Goal: Transaction & Acquisition: Subscribe to service/newsletter

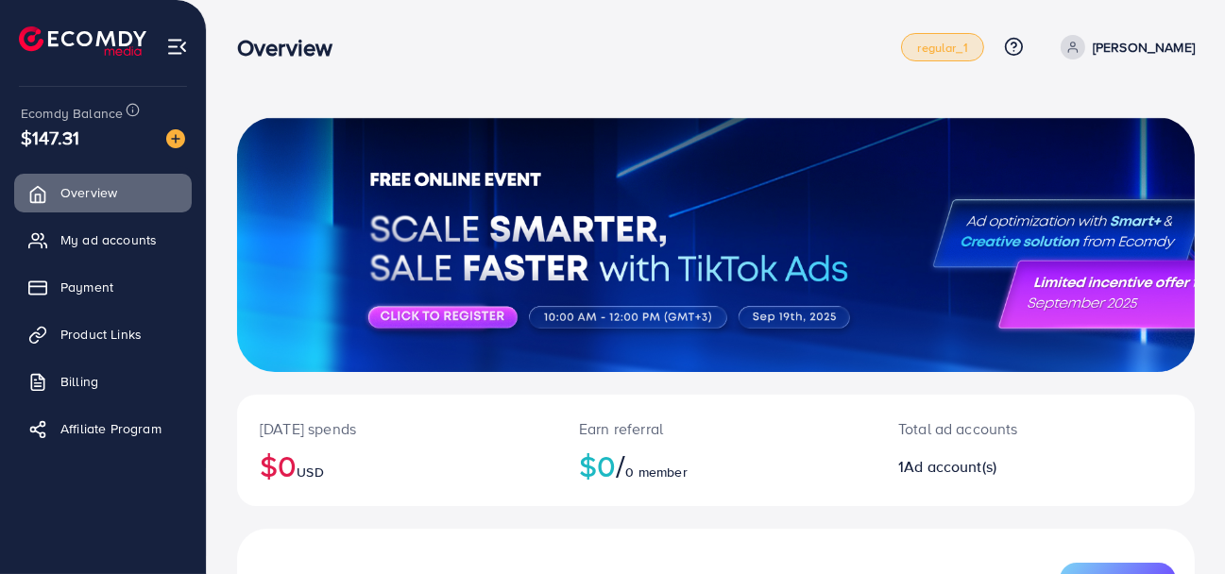
click at [962, 47] on span "regular_1" at bounding box center [942, 48] width 50 height 12
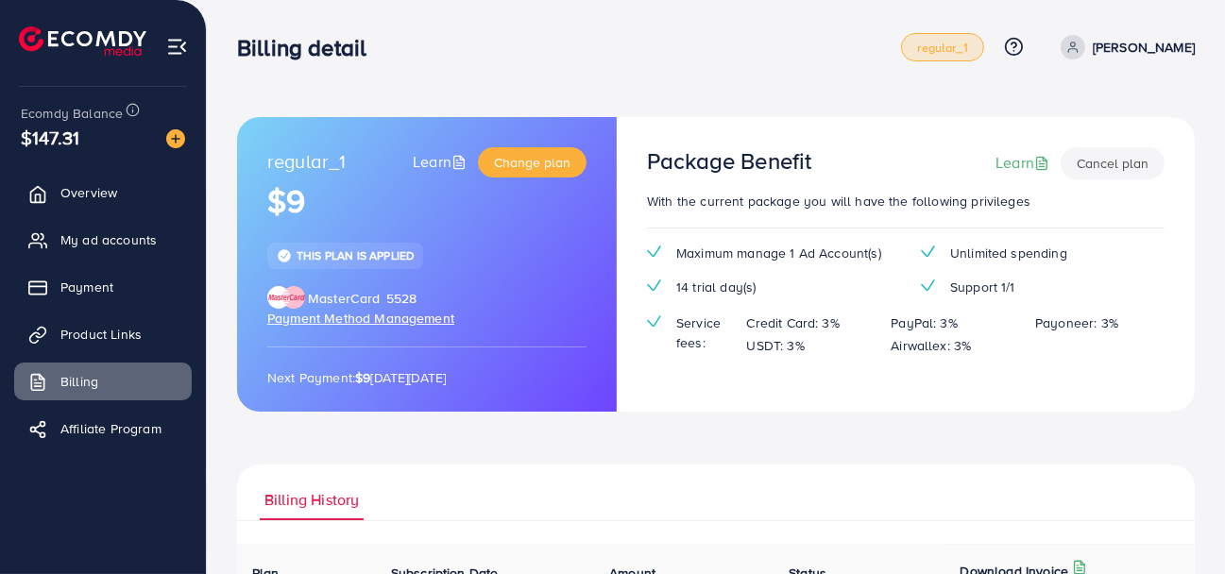
click at [937, 46] on span "regular_1" at bounding box center [942, 48] width 50 height 12
click at [534, 168] on span "Change plan" at bounding box center [532, 162] width 77 height 19
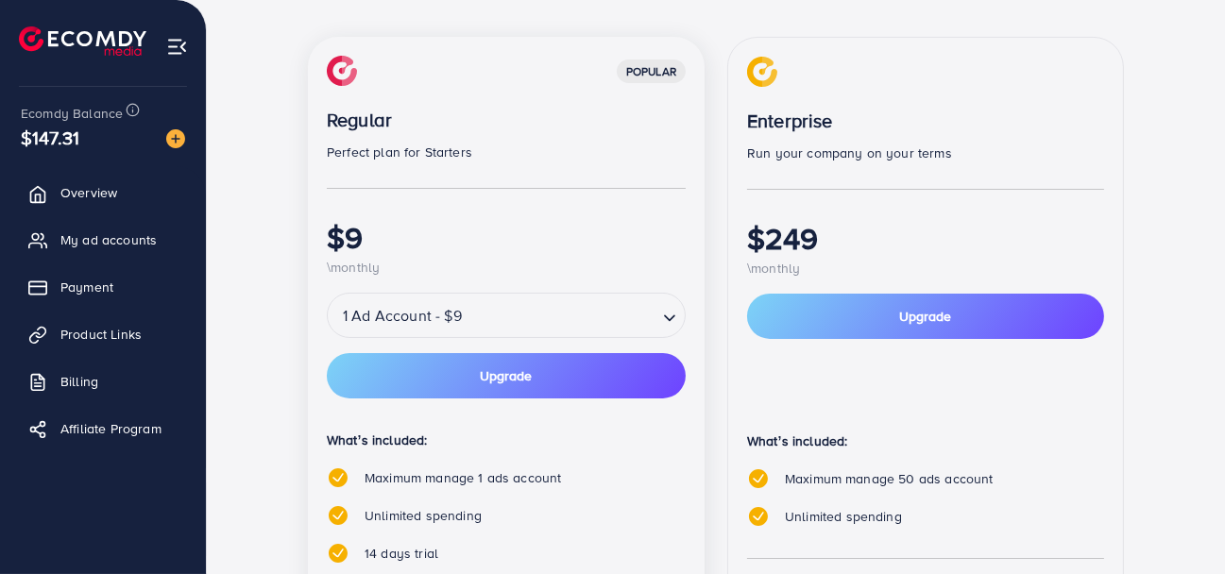
scroll to position [282, 0]
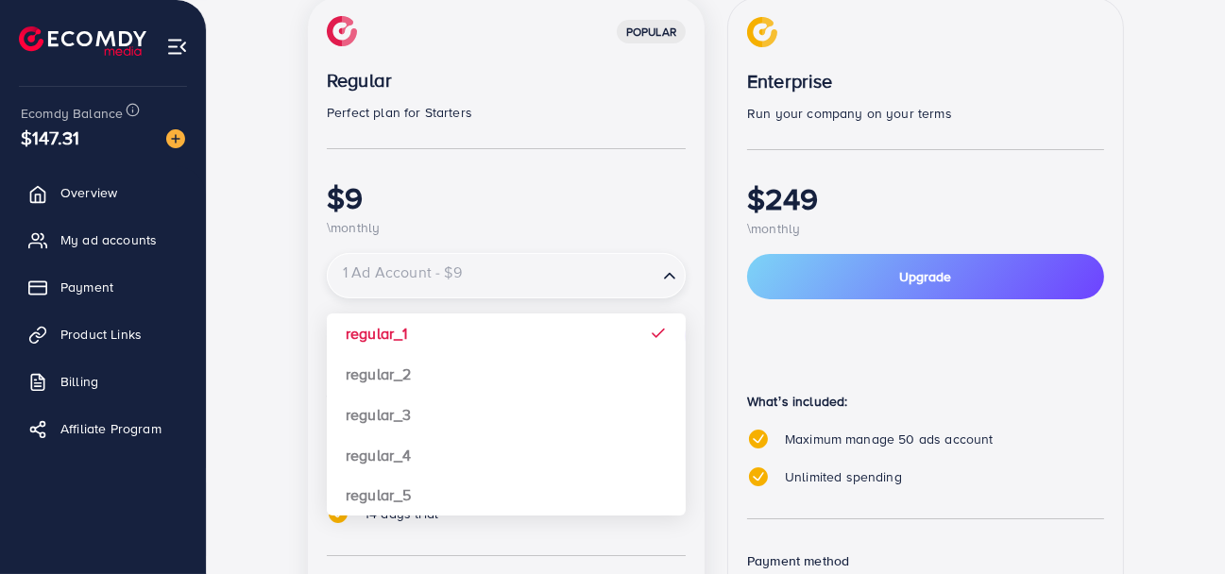
click at [473, 285] on input "Search for option" at bounding box center [493, 276] width 326 height 33
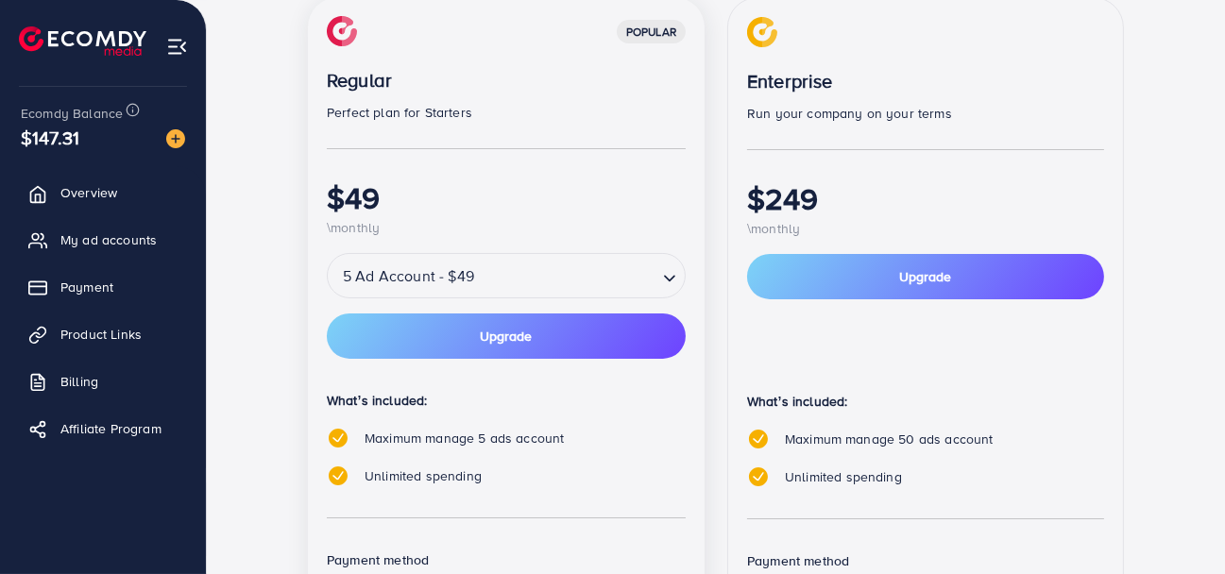
click at [463, 493] on div "popular Regular Perfect plan for Starters $49 \monthly 5 Ad Account - $49 Loadi…" at bounding box center [506, 359] width 397 height 724
click at [482, 279] on input "Search for option" at bounding box center [568, 276] width 176 height 33
click at [494, 496] on div "popular Regular Perfect plan for Starters $49 \monthly 5 Ad Account - $49 Loadi…" at bounding box center [506, 359] width 397 height 724
click at [535, 260] on input "Search for option" at bounding box center [568, 276] width 176 height 33
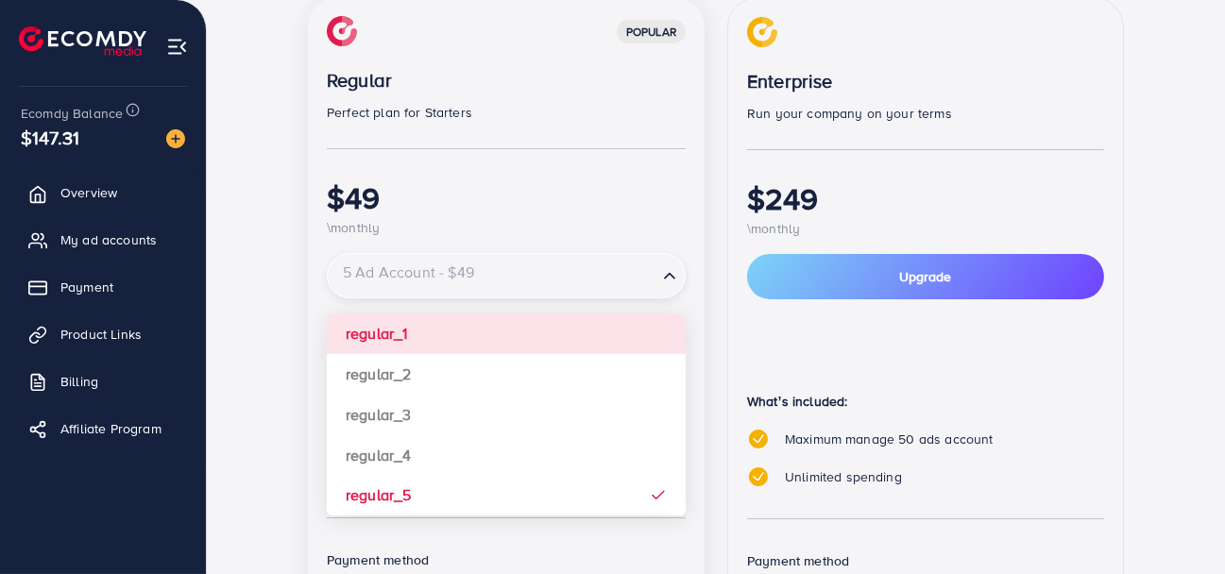
click at [443, 336] on div "popular Regular Perfect plan for Starters $49 \monthly 5 Ad Account - $49 Loadi…" at bounding box center [506, 359] width 397 height 724
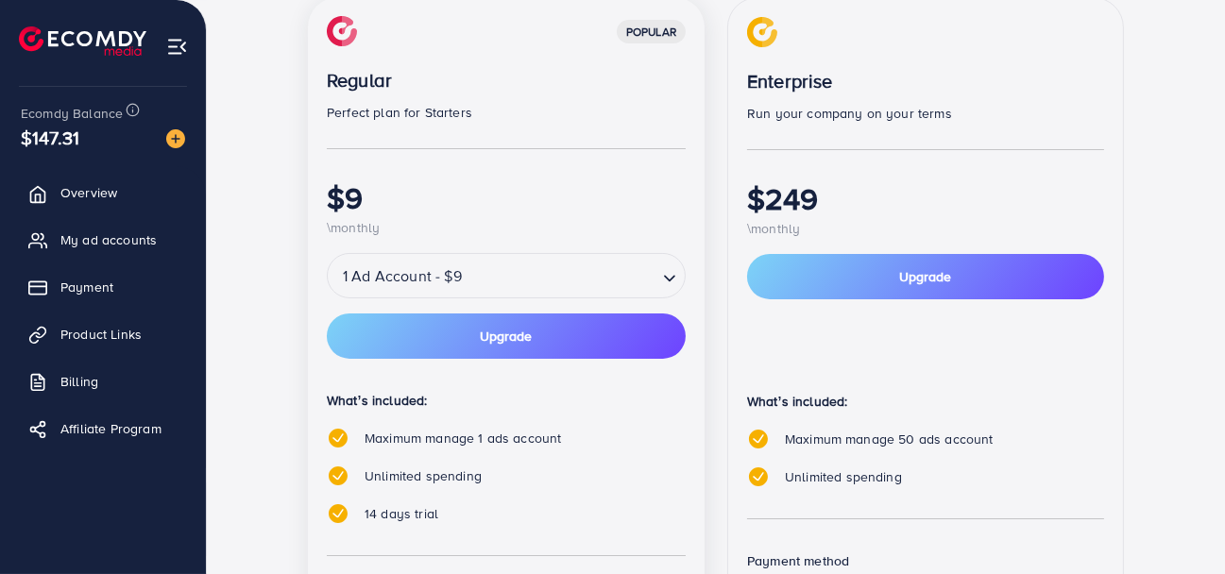
click at [735, 421] on div "Enterprise Run your company on your terms $249 \monthly Upgrade What’s included…" at bounding box center [925, 376] width 397 height 759
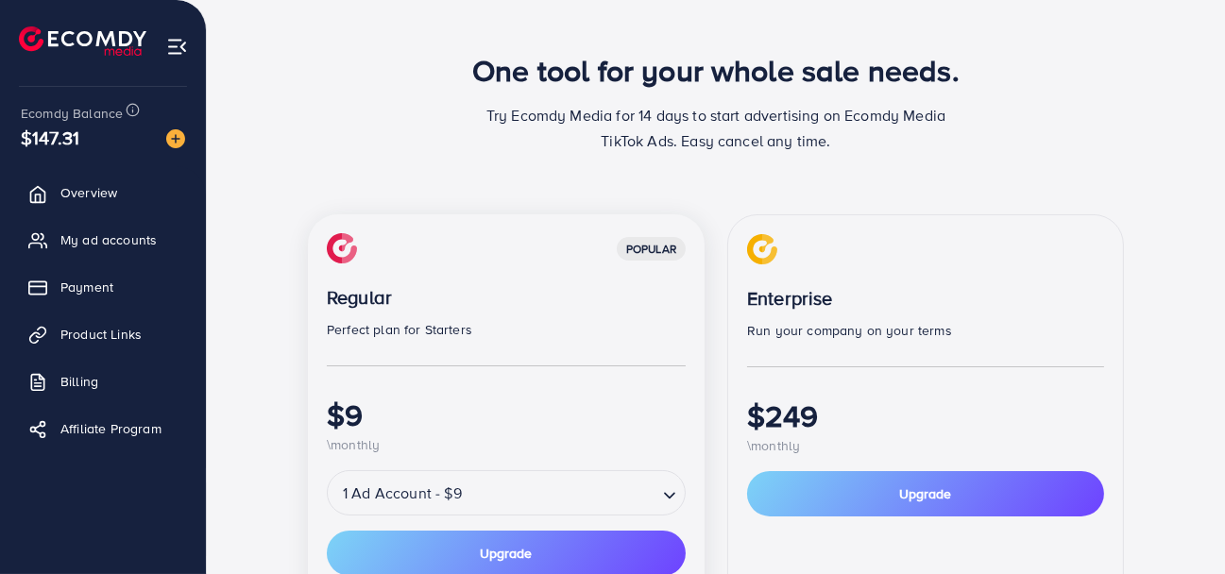
scroll to position [0, 0]
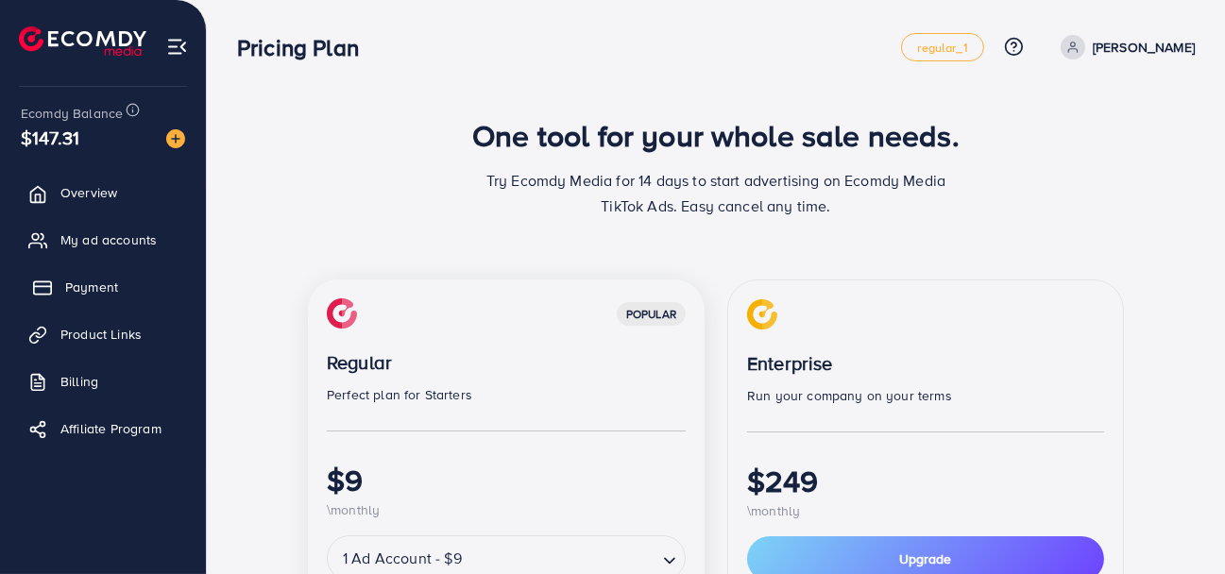
click at [93, 279] on span "Payment" at bounding box center [91, 287] width 53 height 19
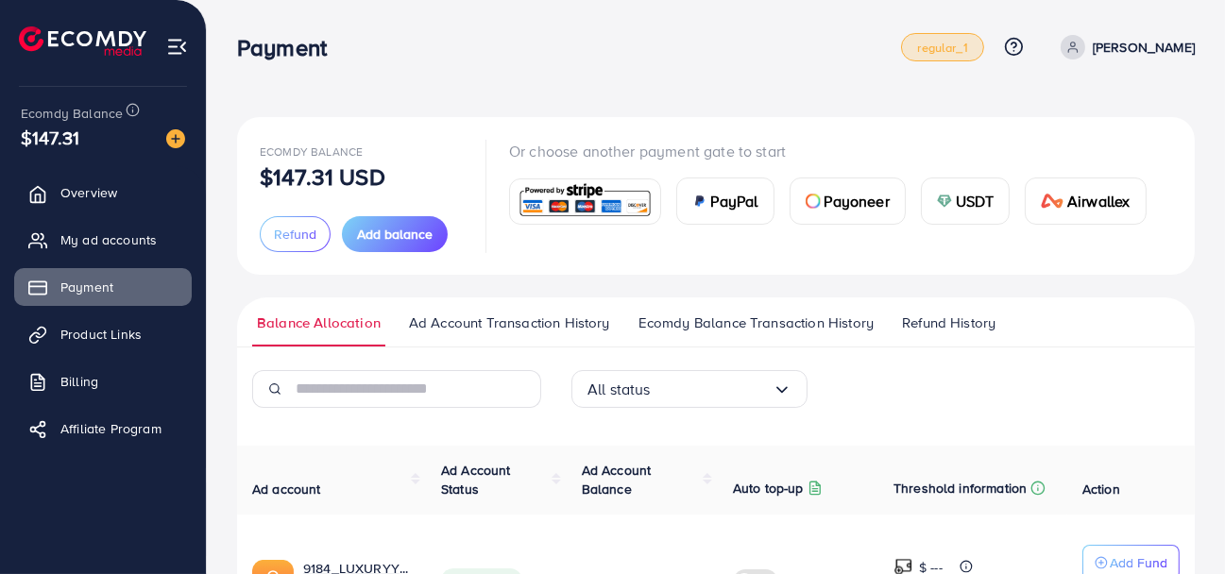
click at [930, 57] on link "regular_1" at bounding box center [942, 47] width 82 height 28
